Goal: Check status: Check status

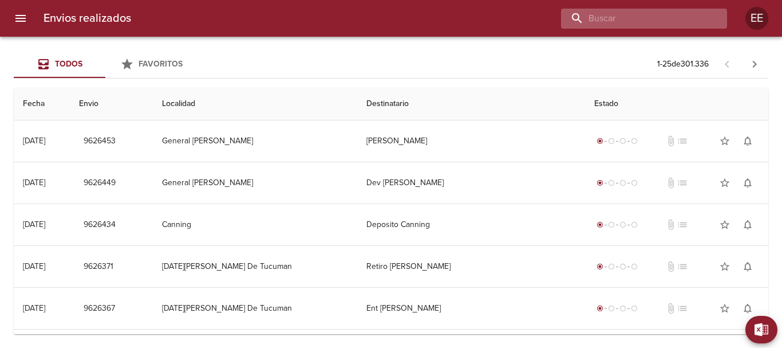
click at [654, 11] on input "buscar" at bounding box center [634, 19] width 147 height 20
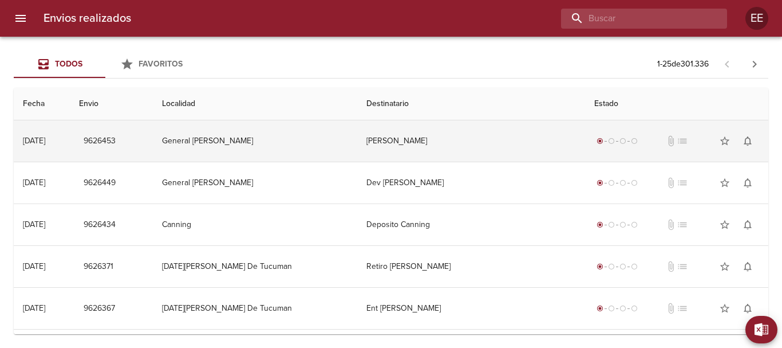
paste input "[PERSON_NAME] BP"
type input "[PERSON_NAME] BP"
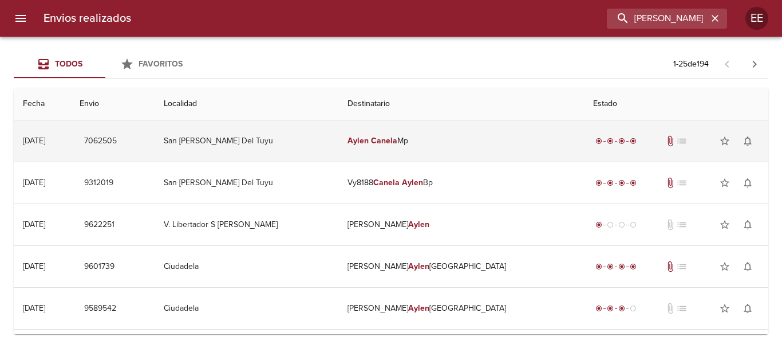
click at [339, 147] on td "San [PERSON_NAME] Del Tuyu" at bounding box center [247, 140] width 184 height 41
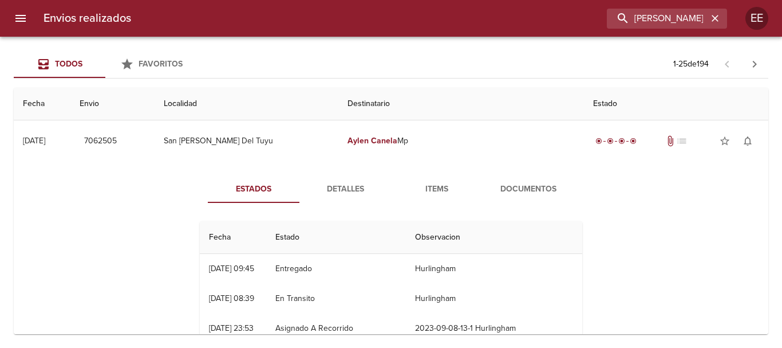
scroll to position [57, 0]
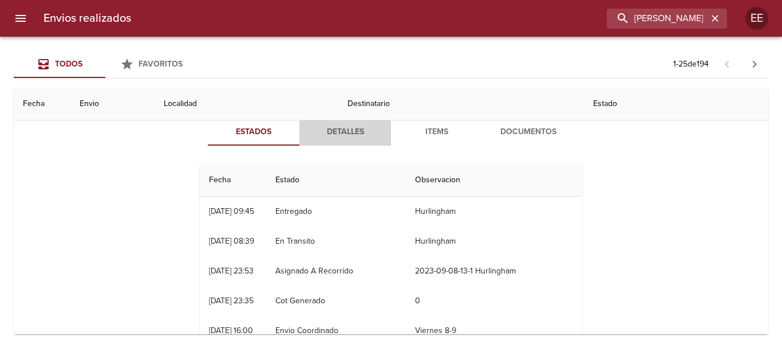
click at [346, 139] on span "Detalles" at bounding box center [345, 132] width 78 height 14
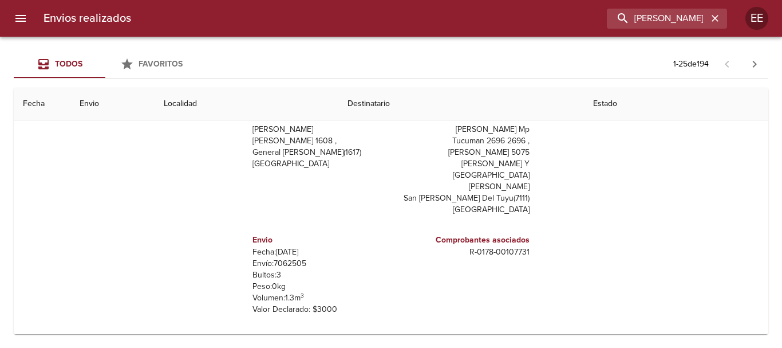
scroll to position [0, 0]
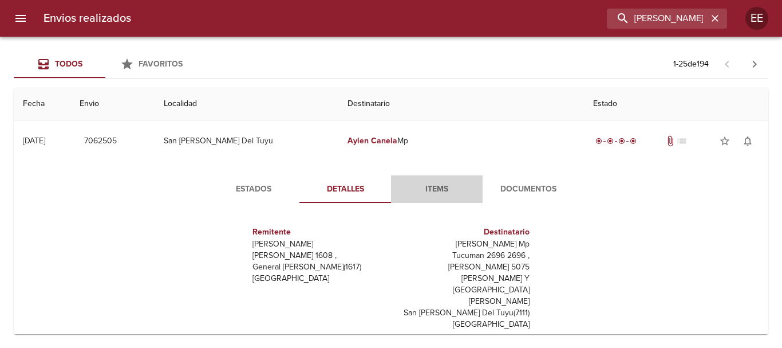
click at [434, 188] on span "Items" at bounding box center [437, 189] width 78 height 14
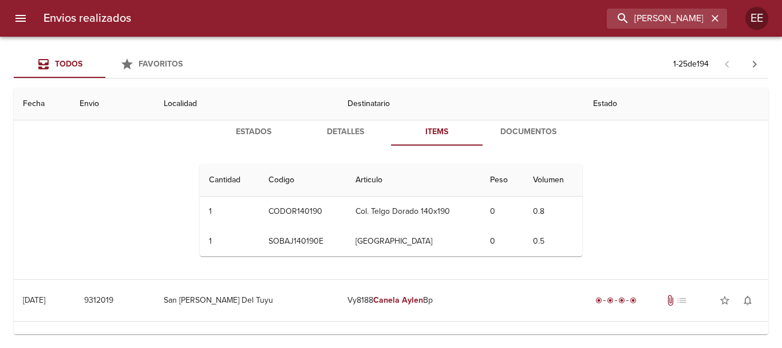
scroll to position [115, 0]
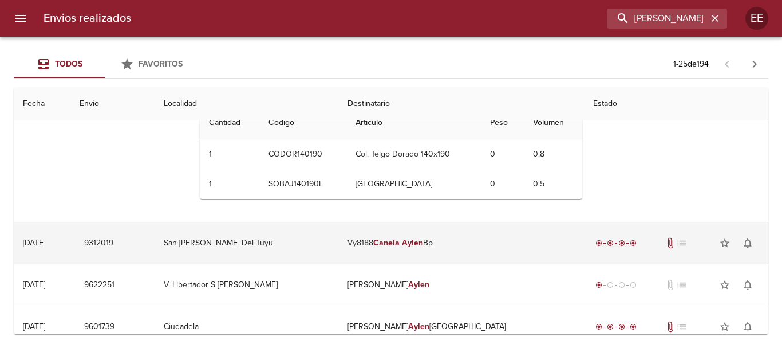
click at [338, 237] on td "San [PERSON_NAME] Del Tuyu" at bounding box center [247, 242] width 184 height 41
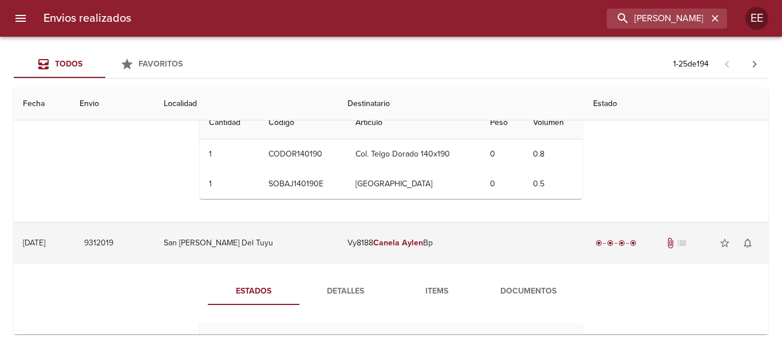
scroll to position [172, 0]
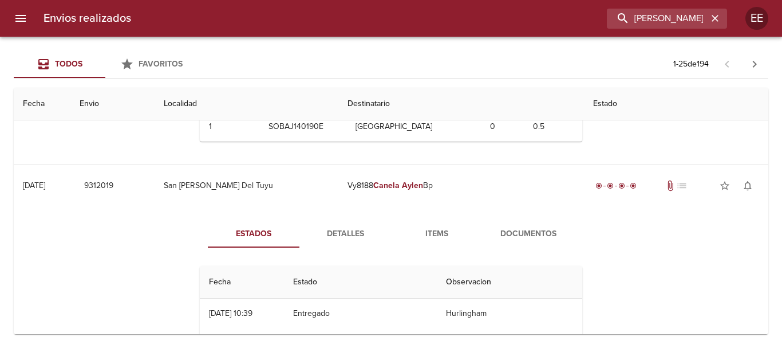
click at [344, 225] on button "Detalles" at bounding box center [345, 233] width 92 height 27
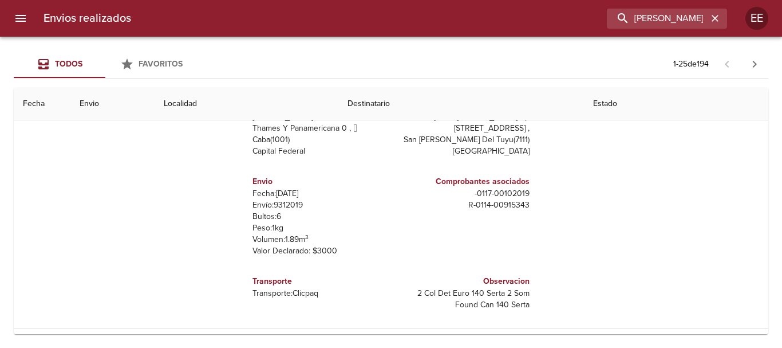
scroll to position [115, 0]
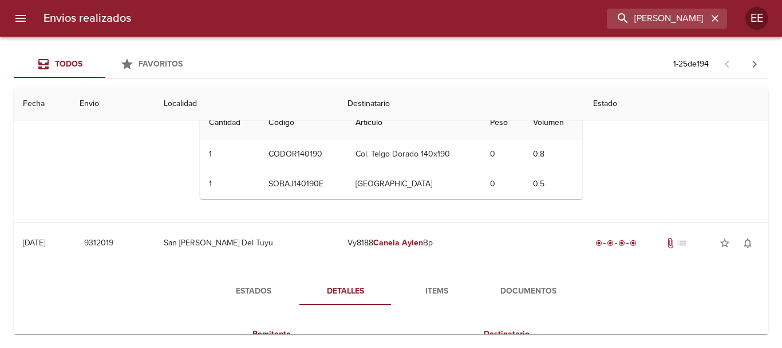
click at [424, 289] on span "Items" at bounding box center [437, 291] width 78 height 14
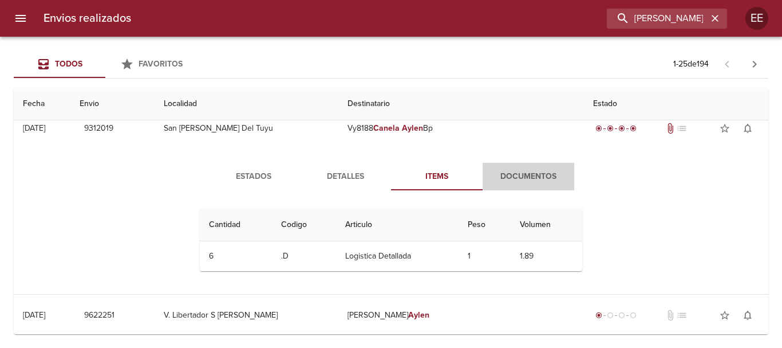
click at [547, 178] on span "Documentos" at bounding box center [529, 176] width 78 height 14
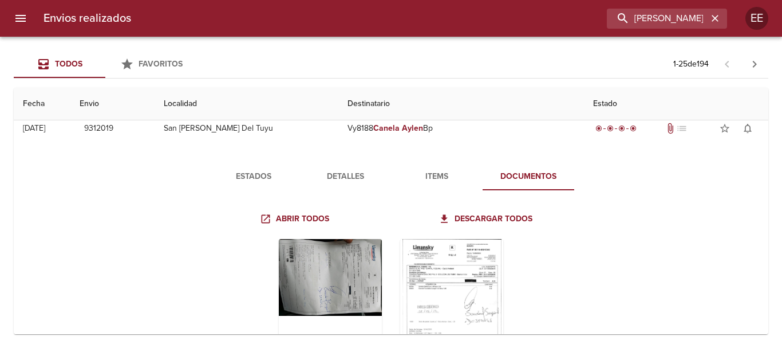
scroll to position [344, 0]
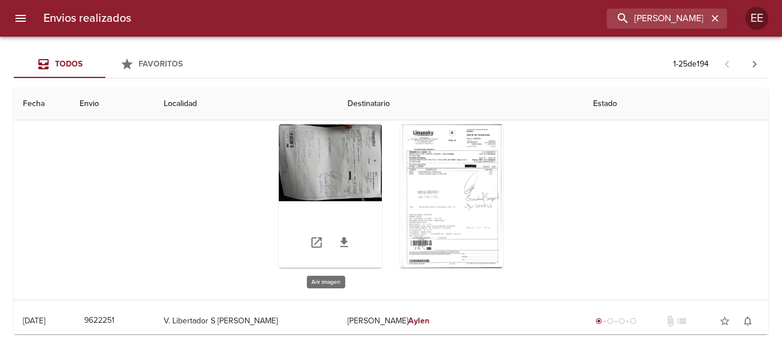
click at [357, 169] on div "Tabla de envíos del cliente" at bounding box center [330, 195] width 103 height 143
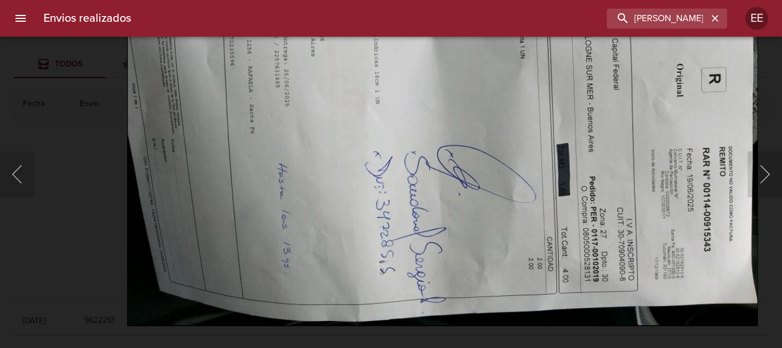
click at [434, 151] on img "Lightbox" at bounding box center [442, 91] width 631 height 468
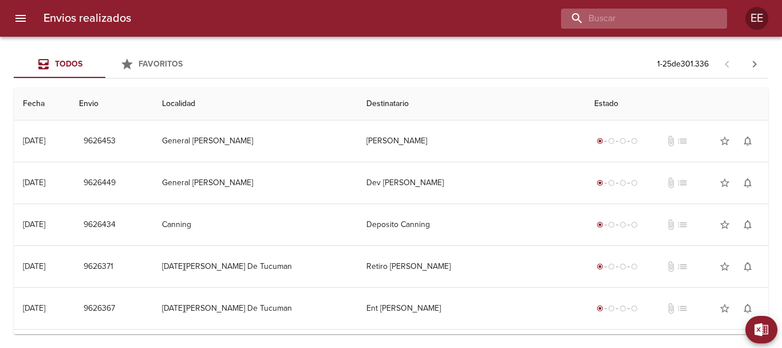
click at [658, 15] on input "buscar" at bounding box center [634, 19] width 147 height 20
paste input "[PERSON_NAME] BP"
type input "[PERSON_NAME] BP"
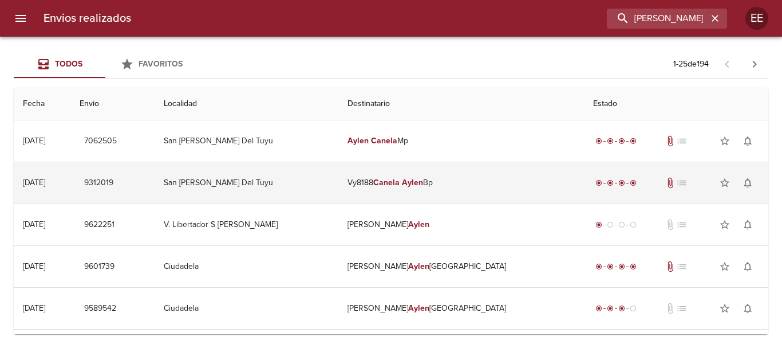
click at [321, 176] on td "San [PERSON_NAME] Del Tuyu" at bounding box center [247, 182] width 184 height 41
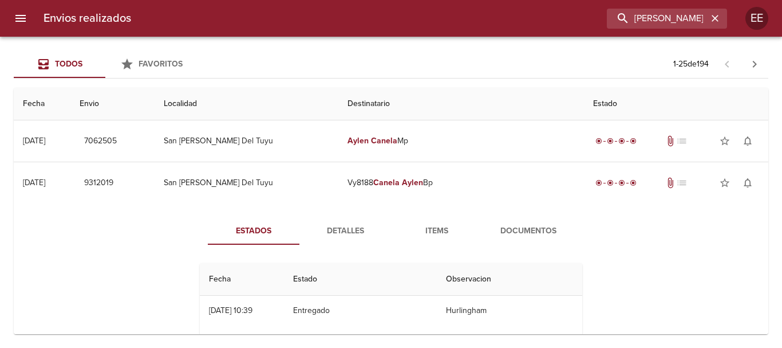
scroll to position [30, 0]
click at [349, 227] on span "Detalles" at bounding box center [345, 231] width 78 height 14
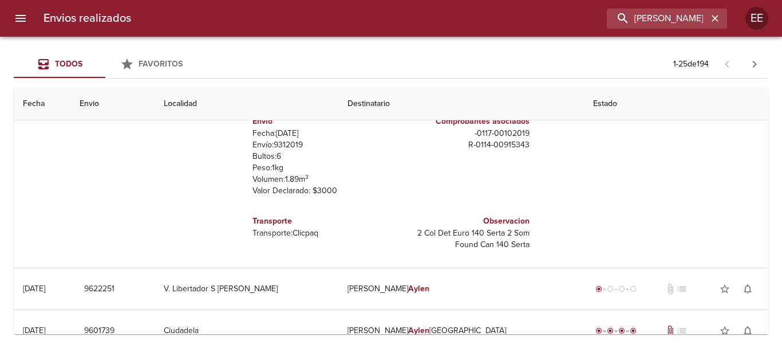
scroll to position [0, 0]
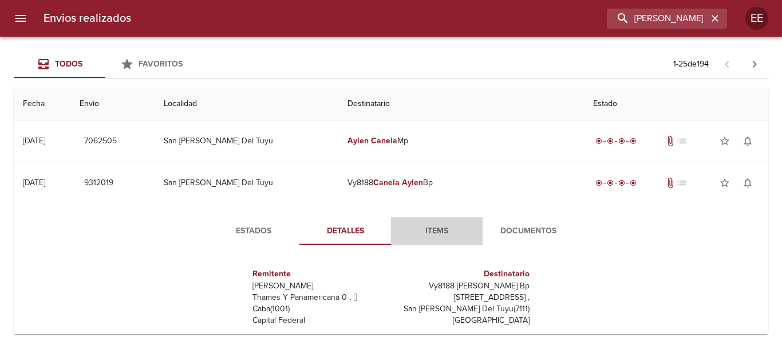
click at [446, 243] on button "Items" at bounding box center [437, 230] width 92 height 27
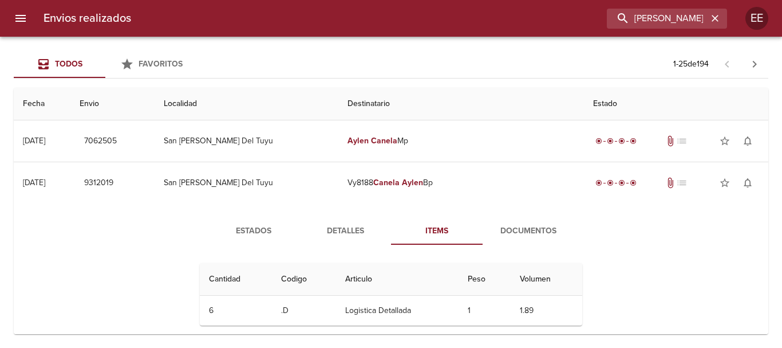
scroll to position [57, 0]
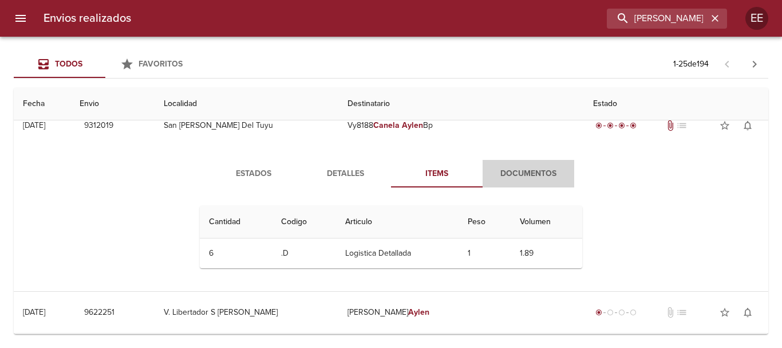
click at [528, 180] on span "Documentos" at bounding box center [529, 174] width 78 height 14
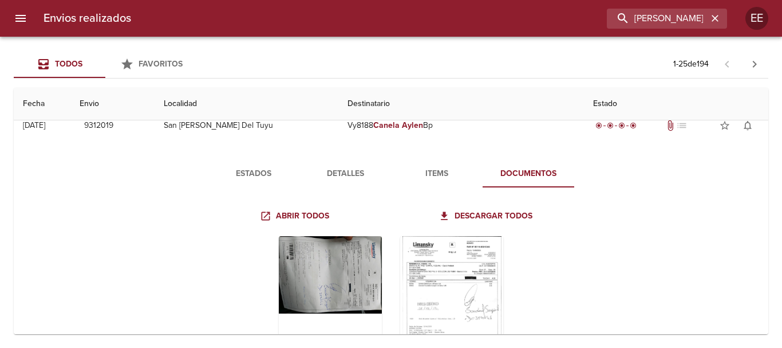
scroll to position [115, 0]
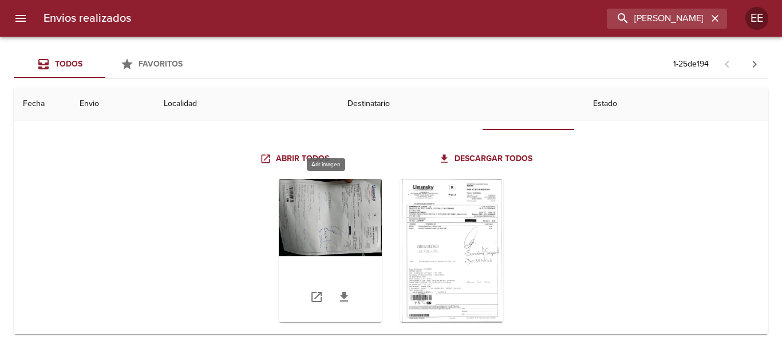
click at [332, 209] on div "Tabla de envíos del cliente" at bounding box center [330, 250] width 103 height 143
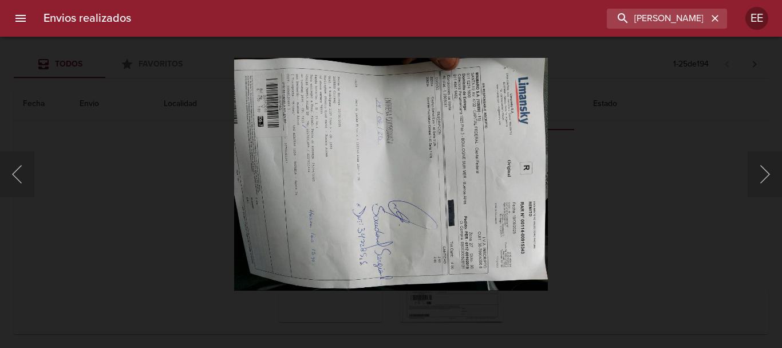
click at [623, 218] on div "Lightbox" at bounding box center [391, 174] width 782 height 348
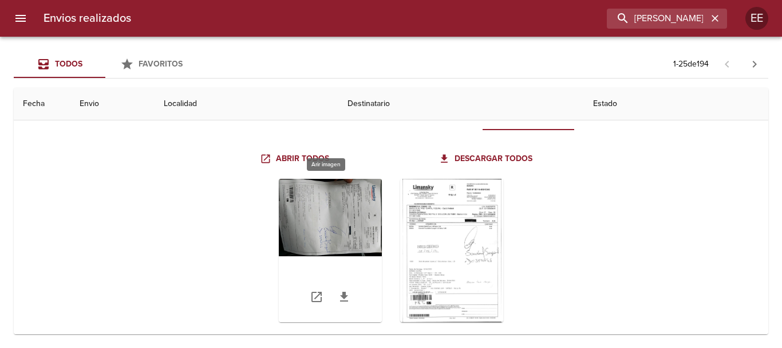
click at [281, 234] on div "Tabla de envíos del cliente" at bounding box center [330, 250] width 103 height 143
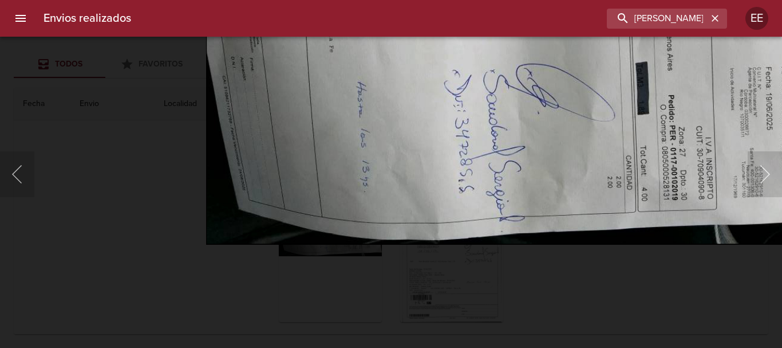
click at [384, 0] on body "Envios realizados CANELA AYLEN BP EE Todos Favoritos 1 - 25 de 194 Fecha Envio …" at bounding box center [391, 0] width 782 height 0
